Goal: Information Seeking & Learning: Learn about a topic

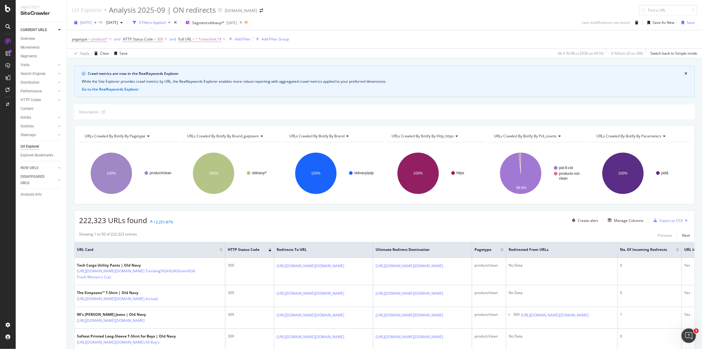
click at [99, 23] on div "button" at bounding box center [95, 23] width 7 height 4
click at [100, 41] on div "2025 Oct. 8th" at bounding box center [97, 43] width 32 height 5
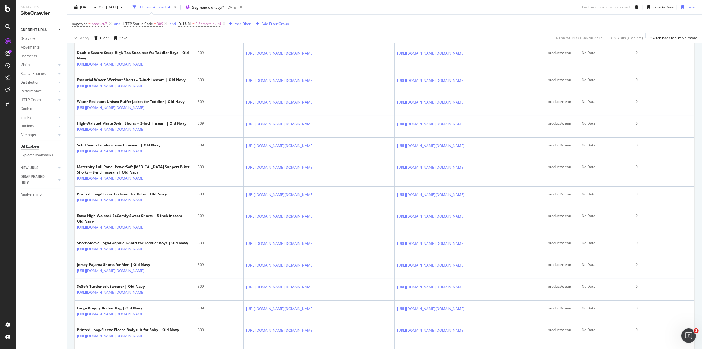
scroll to position [240, 0]
